Goal: Browse casually: Explore the website without a specific task or goal

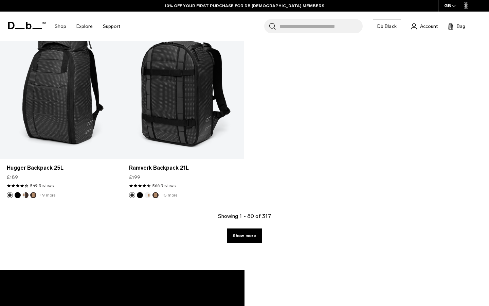
scroll to position [4115, 0]
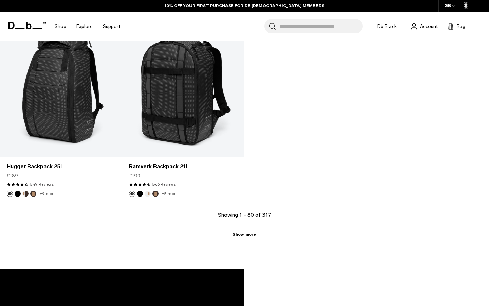
click at [257, 230] on link "Show more" at bounding box center [244, 234] width 35 height 14
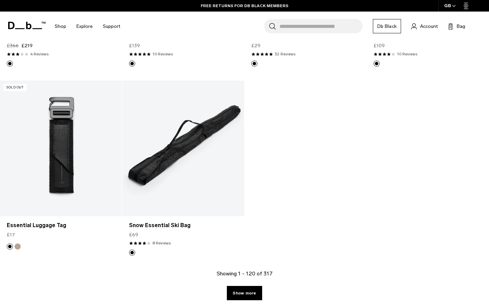
scroll to position [5946, 0]
click at [245, 291] on link "Show more" at bounding box center [244, 293] width 35 height 14
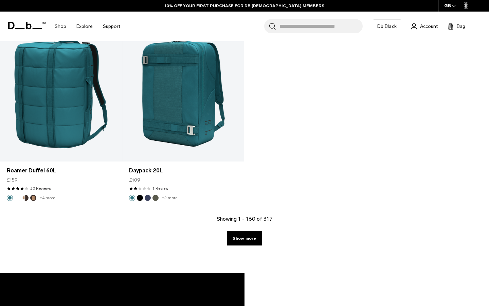
scroll to position [7907, 0]
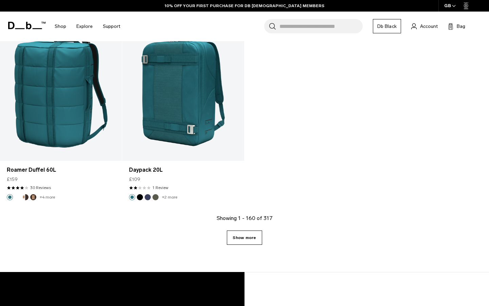
click at [257, 230] on link "Show more" at bounding box center [244, 237] width 35 height 14
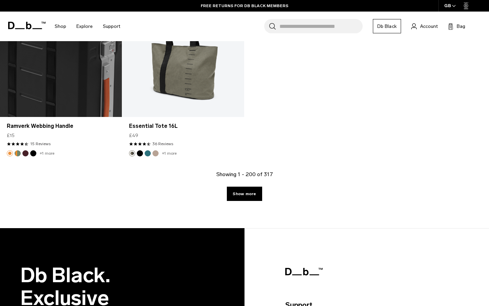
scroll to position [9844, 0]
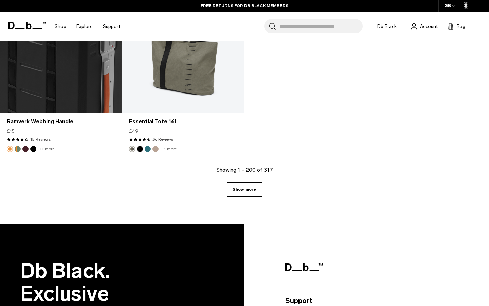
click at [258, 182] on link "Show more" at bounding box center [244, 189] width 35 height 14
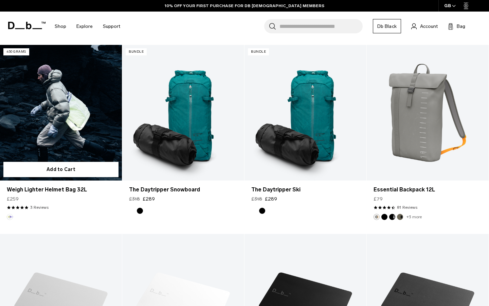
scroll to position [10187, 0]
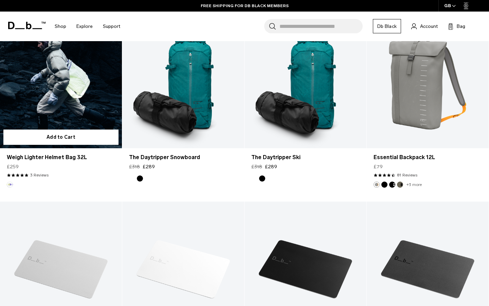
click at [61, 104] on link "Weigh Lighter Helmet Bag 32L" at bounding box center [61, 81] width 122 height 136
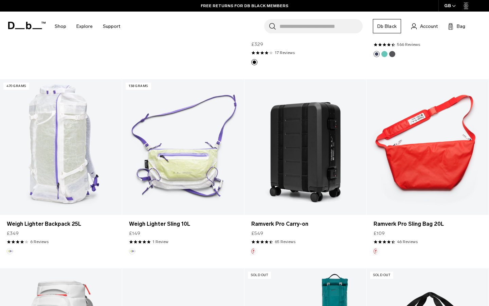
scroll to position [10693, 0]
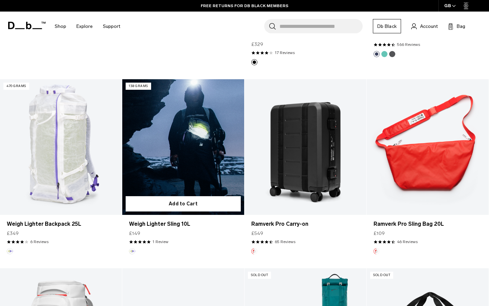
click at [193, 239] on div "5.0 star rating 1 Review" at bounding box center [183, 242] width 108 height 6
click at [183, 148] on link "Weigh Lighter Sling 10L" at bounding box center [183, 147] width 122 height 136
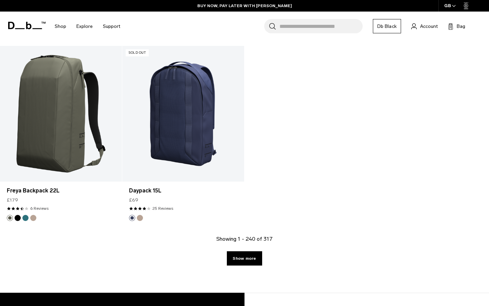
scroll to position [11672, 0]
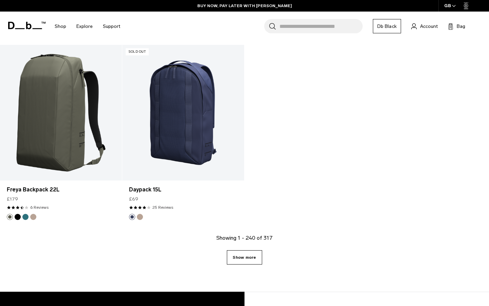
click at [245, 250] on link "Show more" at bounding box center [244, 257] width 35 height 14
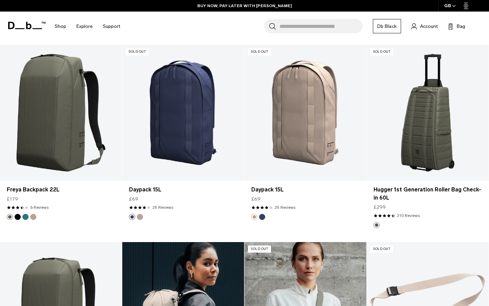
drag, startPoint x: 283, startPoint y: 158, endPoint x: 255, endPoint y: 240, distance: 87.3
click at [242, 242] on link "Freya Backpack 16L" at bounding box center [183, 310] width 122 height 136
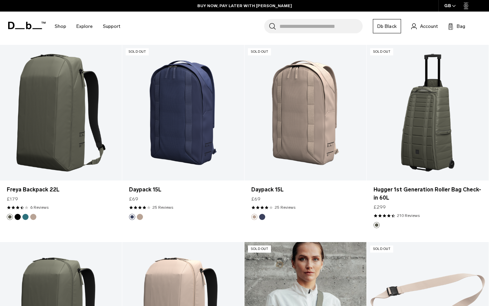
click at [255, 242] on link "Freya Fanny Pack M" at bounding box center [306, 310] width 122 height 136
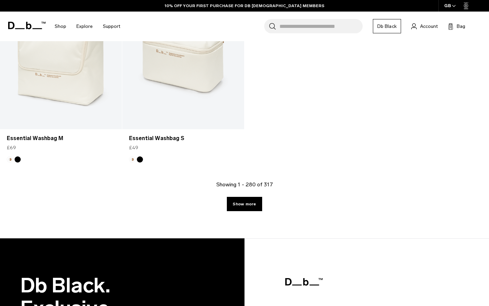
scroll to position [13641, 0]
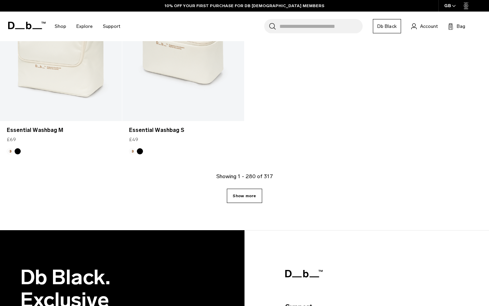
click at [251, 189] on link "Show more" at bounding box center [244, 196] width 35 height 14
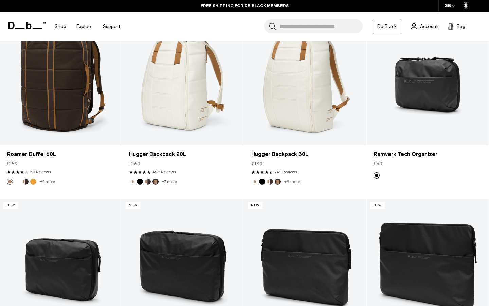
scroll to position [14184, 0]
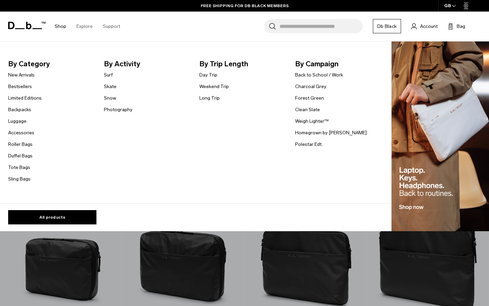
click at [61, 26] on link "Shop" at bounding box center [61, 26] width 12 height 24
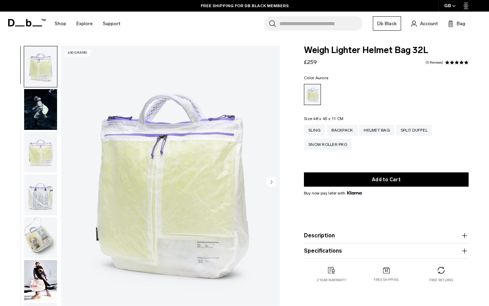
click at [39, 156] on img "button" at bounding box center [40, 152] width 33 height 41
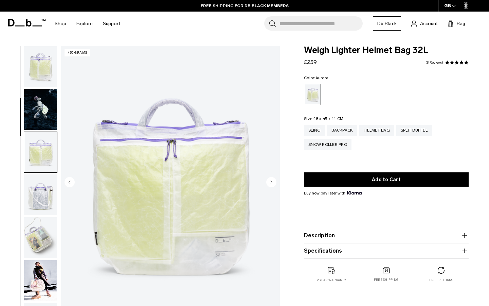
scroll to position [86, 0]
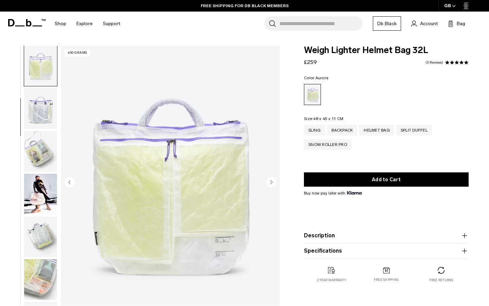
click at [40, 154] on img "button" at bounding box center [40, 151] width 33 height 41
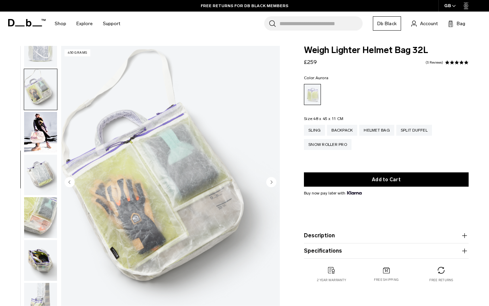
scroll to position [157, 0]
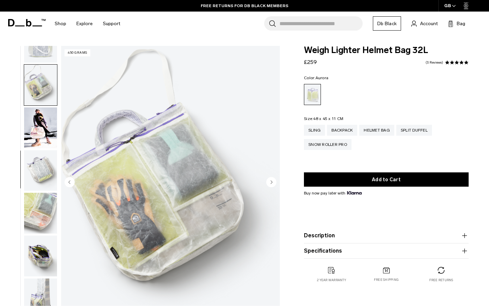
click at [40, 167] on img "button" at bounding box center [40, 170] width 33 height 41
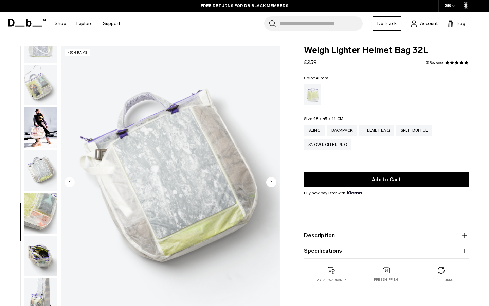
click at [37, 203] on img "button" at bounding box center [40, 213] width 33 height 41
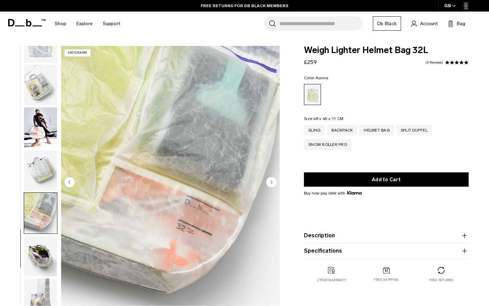
click at [38, 250] on img "button" at bounding box center [40, 256] width 33 height 41
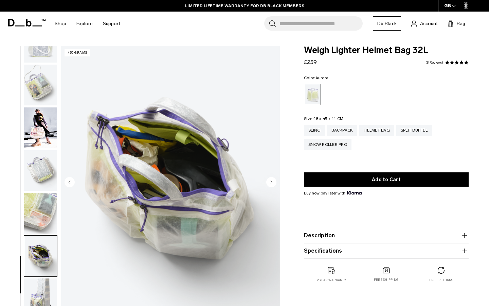
click at [174, 165] on img "9 / 10" at bounding box center [170, 182] width 219 height 273
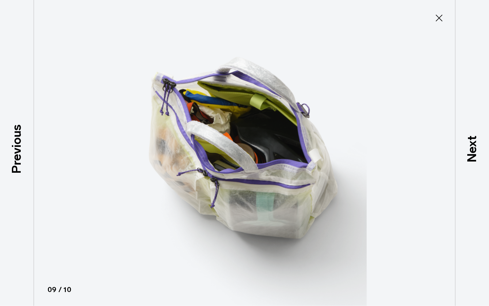
click at [441, 14] on icon at bounding box center [439, 18] width 11 height 11
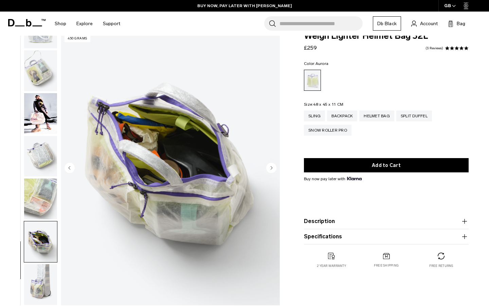
scroll to position [20, 0]
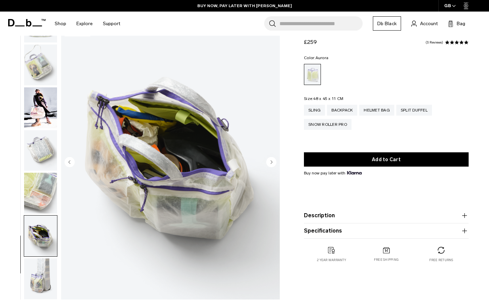
click at [49, 272] on img "button" at bounding box center [40, 278] width 33 height 41
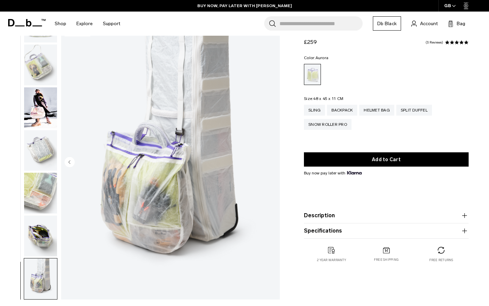
click at [41, 236] on img "button" at bounding box center [40, 235] width 33 height 41
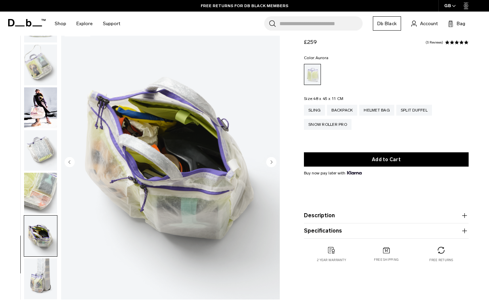
click at [39, 63] on img "button" at bounding box center [40, 65] width 33 height 41
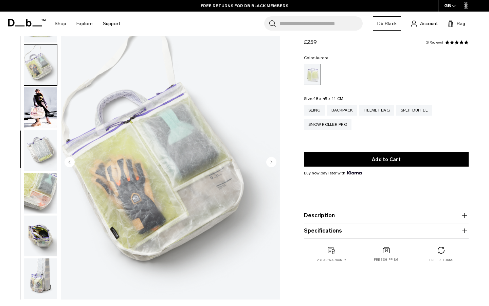
click at [40, 96] on img "button" at bounding box center [40, 107] width 33 height 41
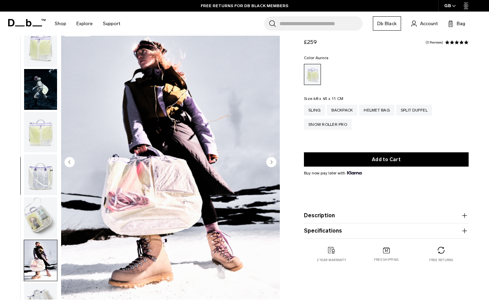
scroll to position [0, 0]
click at [38, 51] on img "button" at bounding box center [40, 46] width 33 height 41
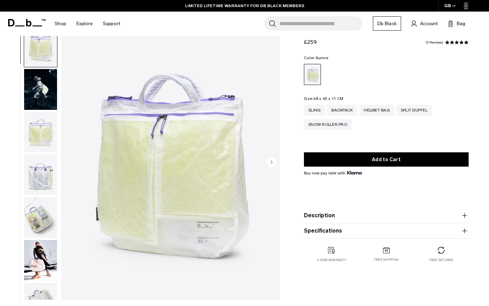
click at [39, 89] on img "button" at bounding box center [40, 89] width 33 height 41
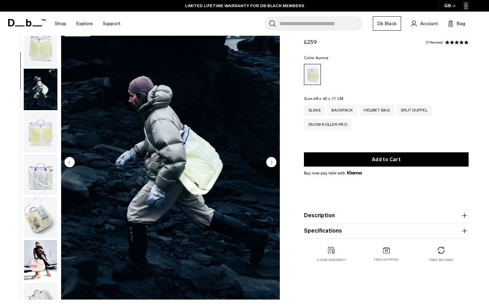
scroll to position [43, 0]
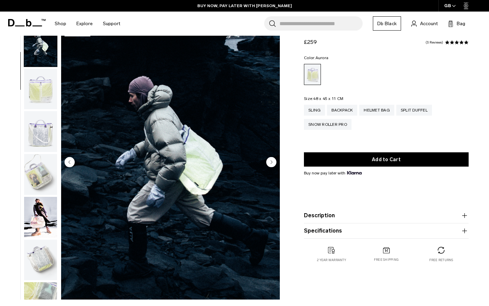
click at [38, 260] on img "button" at bounding box center [40, 260] width 33 height 41
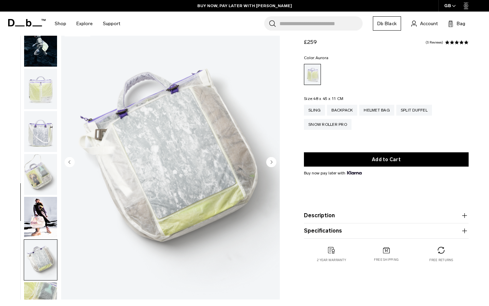
scroll to position [157, 0]
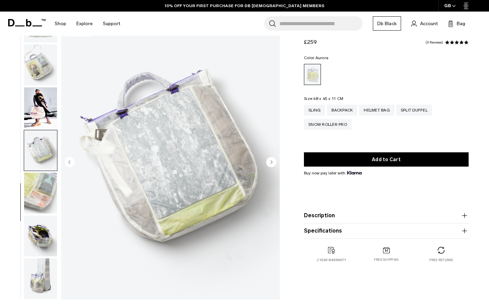
click at [42, 203] on img "button" at bounding box center [40, 193] width 33 height 41
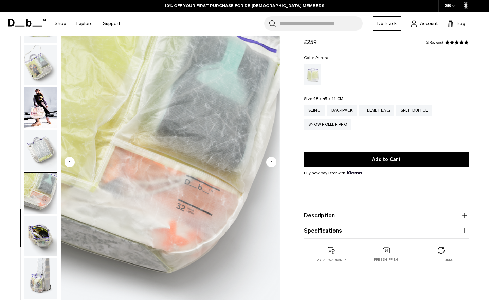
click at [46, 228] on img "button" at bounding box center [40, 235] width 33 height 41
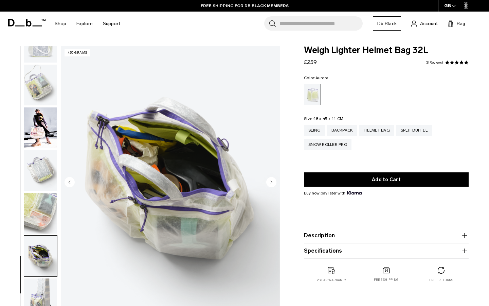
scroll to position [0, 0]
click at [437, 62] on link "3 Reviews" at bounding box center [435, 62] width 18 height 3
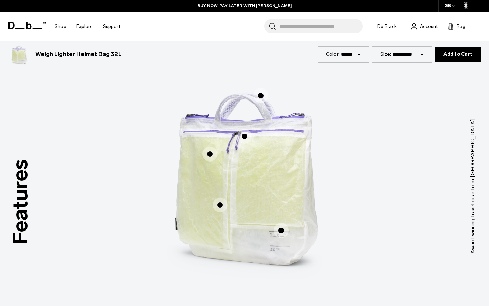
scroll to position [313, 0]
click at [281, 230] on span "1 / 3" at bounding box center [281, 230] width 15 height 15
click at [280, 232] on span "1 / 3" at bounding box center [281, 230] width 15 height 15
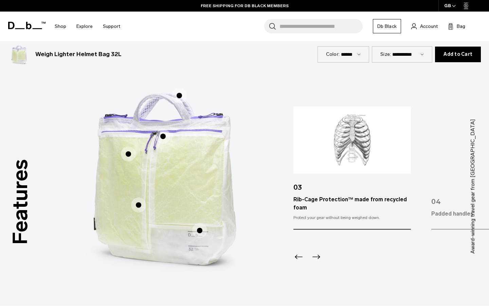
click at [140, 206] on span "1 / 3" at bounding box center [138, 204] width 15 height 15
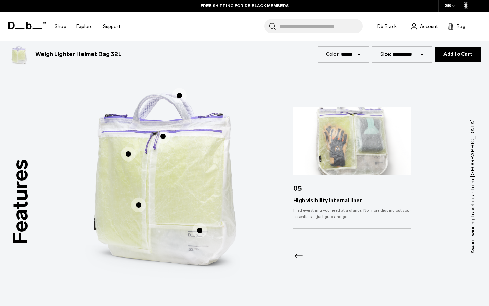
click at [128, 154] on span "1 / 3" at bounding box center [128, 153] width 15 height 15
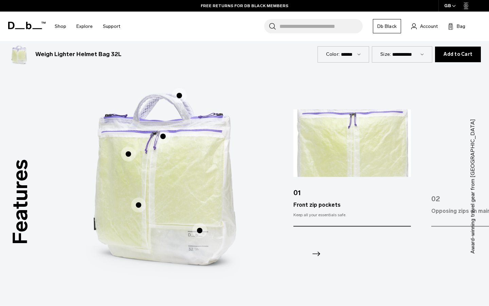
click at [179, 97] on span "1 / 3" at bounding box center [179, 95] width 15 height 15
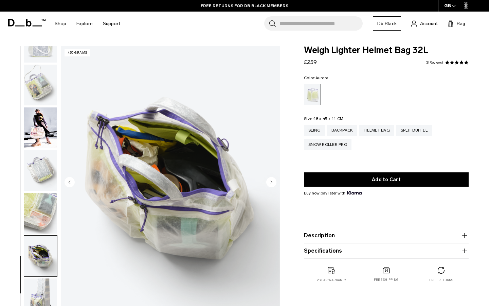
scroll to position [0, 0]
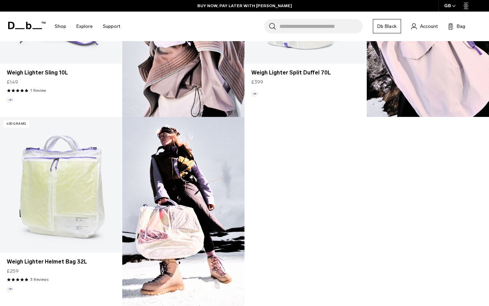
scroll to position [509, 0]
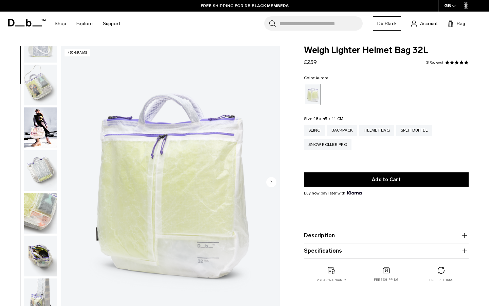
scroll to position [157, 0]
click at [39, 251] on img "button" at bounding box center [40, 256] width 33 height 41
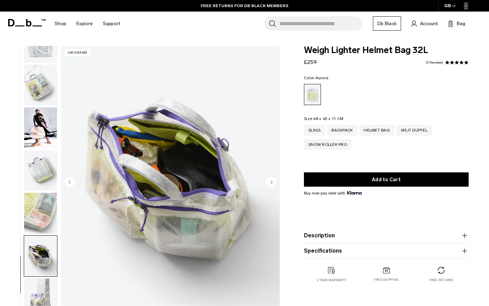
click at [42, 81] on img "button" at bounding box center [40, 85] width 33 height 41
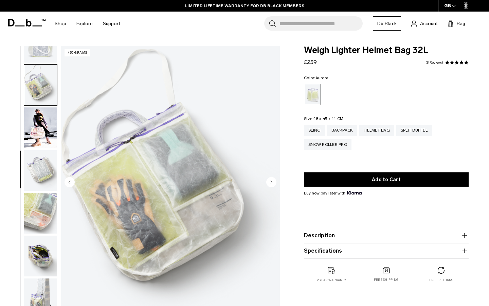
click at [36, 254] on img "button" at bounding box center [40, 256] width 33 height 41
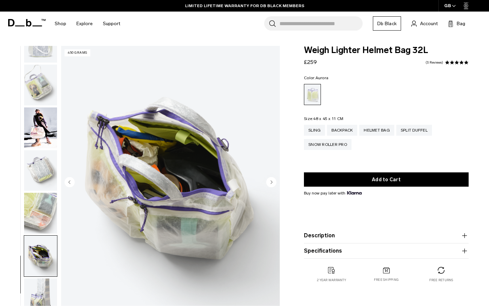
click at [46, 52] on img "button" at bounding box center [40, 42] width 33 height 41
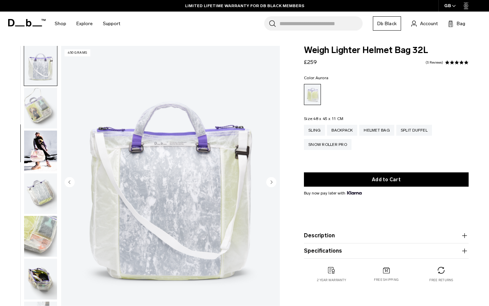
click at [42, 289] on img "button" at bounding box center [40, 279] width 33 height 41
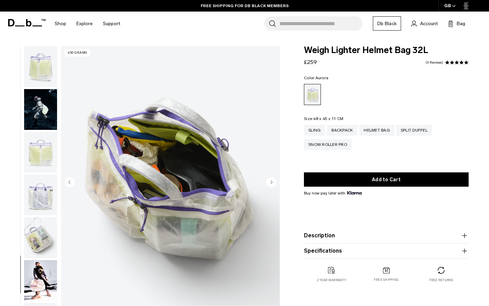
scroll to position [0, 0]
click at [42, 79] on img "button" at bounding box center [40, 66] width 33 height 41
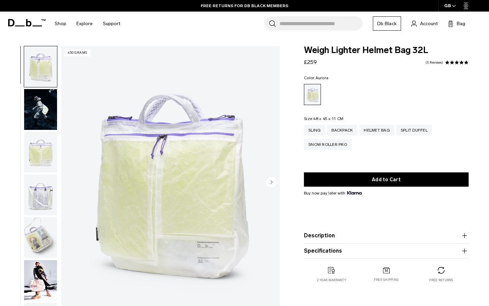
click at [42, 111] on img "button" at bounding box center [40, 109] width 33 height 41
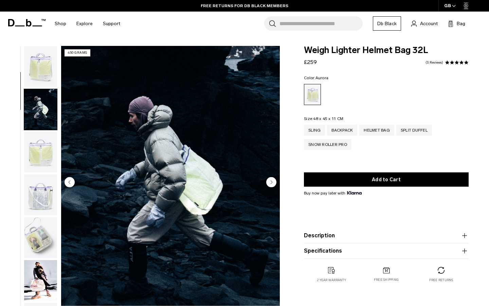
scroll to position [43, 0]
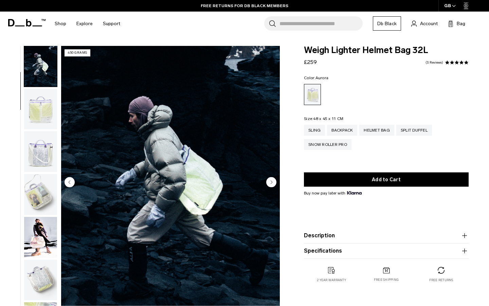
click at [44, 152] on img "button" at bounding box center [40, 151] width 33 height 41
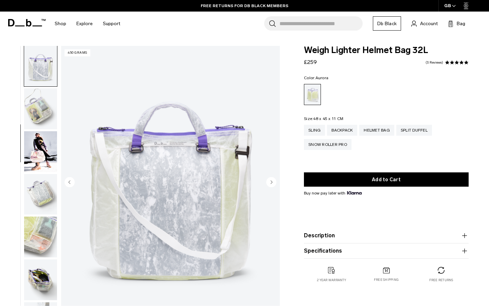
scroll to position [129, 0]
click at [42, 160] on img "button" at bounding box center [40, 151] width 33 height 41
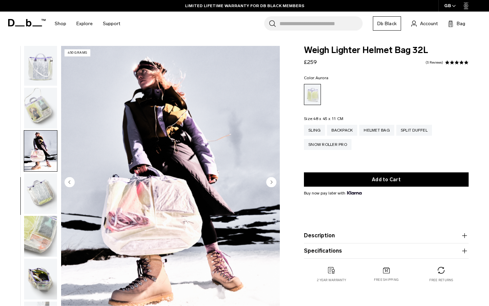
scroll to position [157, 0]
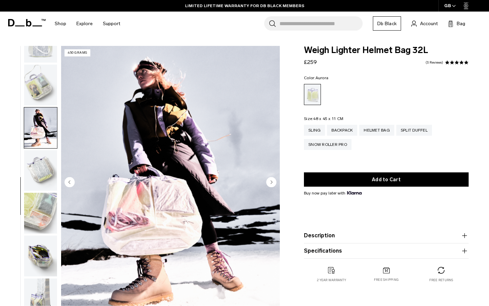
click at [40, 249] on img "button" at bounding box center [40, 256] width 33 height 41
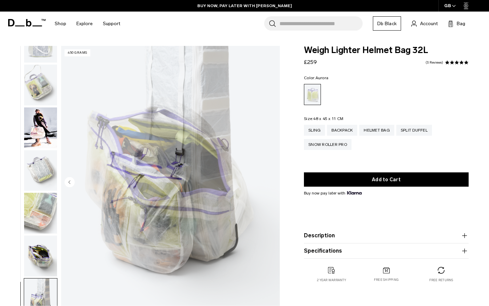
click at [40, 251] on img "button" at bounding box center [40, 256] width 33 height 41
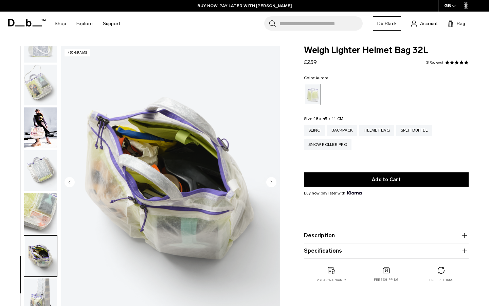
click at [161, 133] on img "9 / 10" at bounding box center [170, 182] width 219 height 273
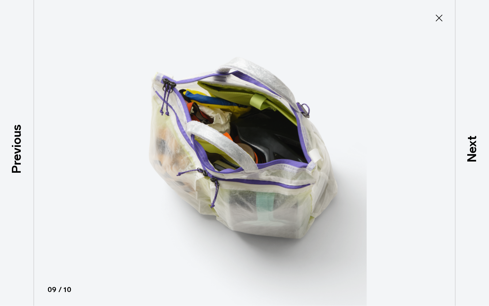
type button "Close"
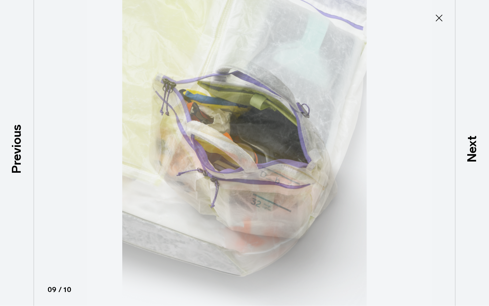
click at [437, 16] on icon at bounding box center [439, 18] width 7 height 7
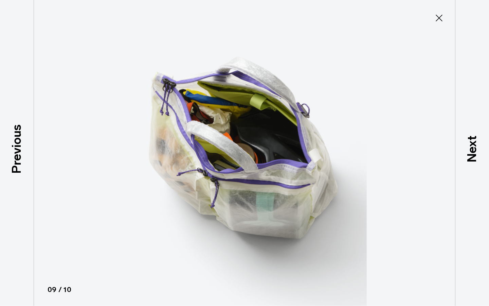
click at [440, 19] on icon at bounding box center [439, 18] width 7 height 7
